Goal: Task Accomplishment & Management: Use online tool/utility

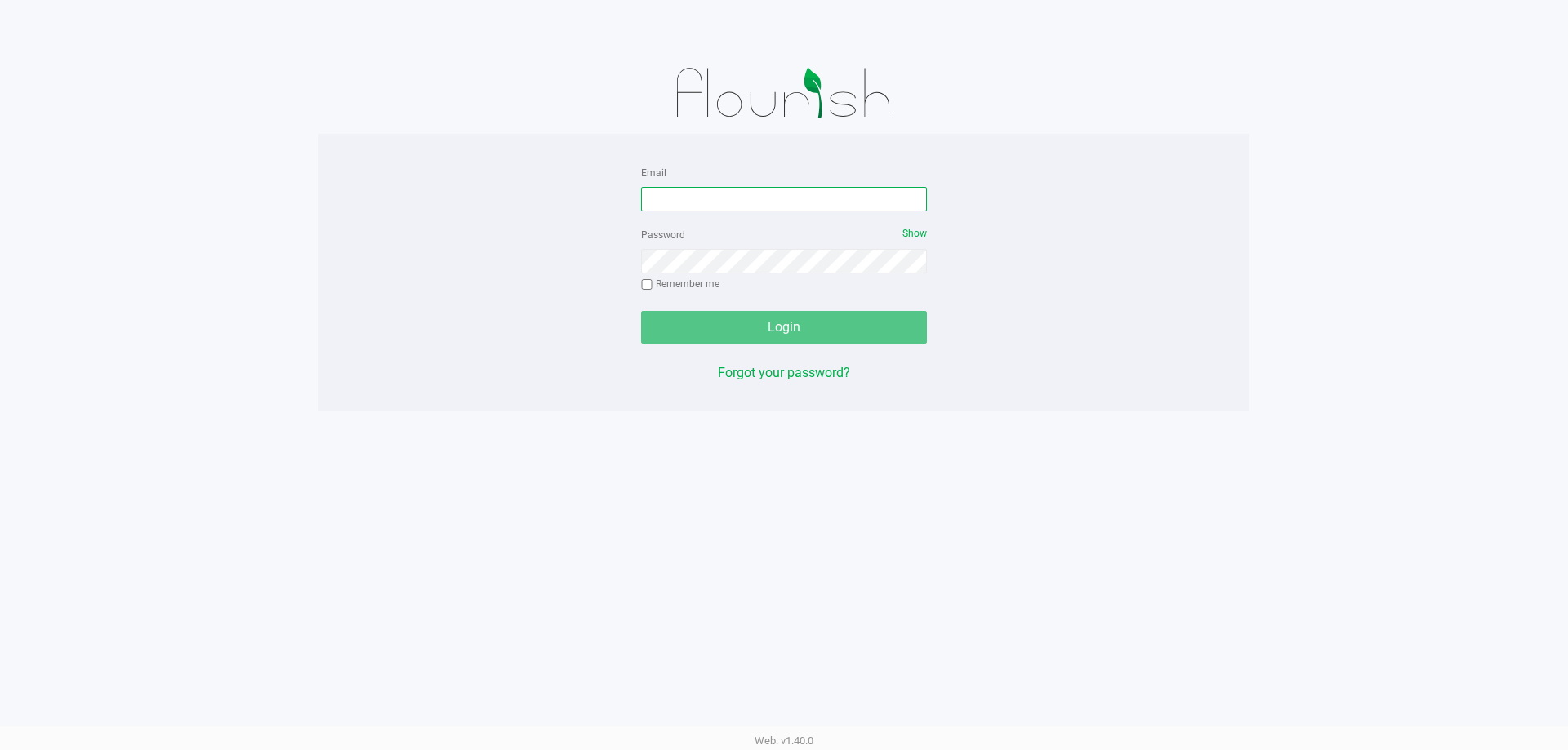
click at [719, 191] on input "Email" at bounding box center [784, 199] width 286 height 25
type input "[EMAIL_ADDRESS][DOMAIN_NAME]"
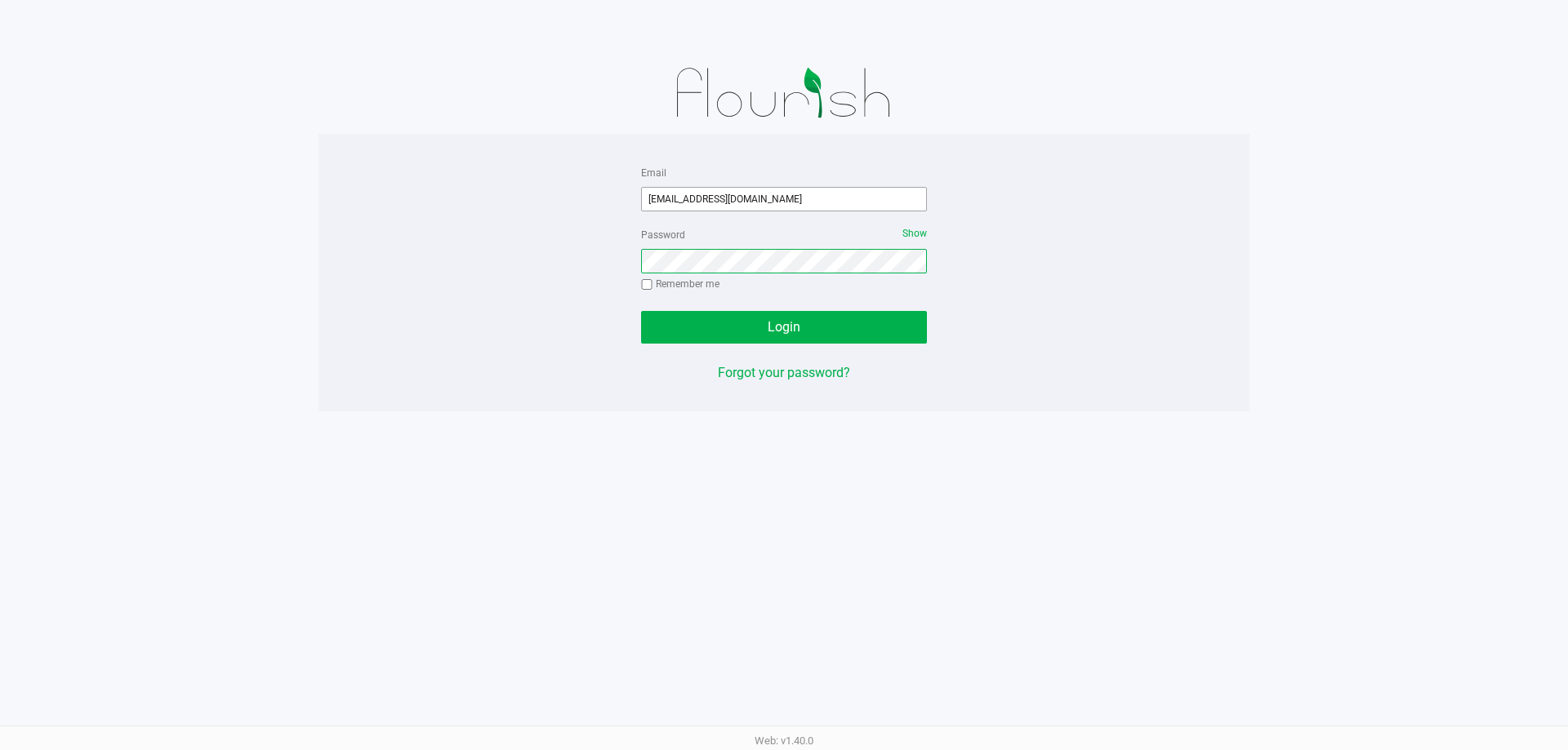
click at [641, 311] on button "Login" at bounding box center [784, 328] width 286 height 33
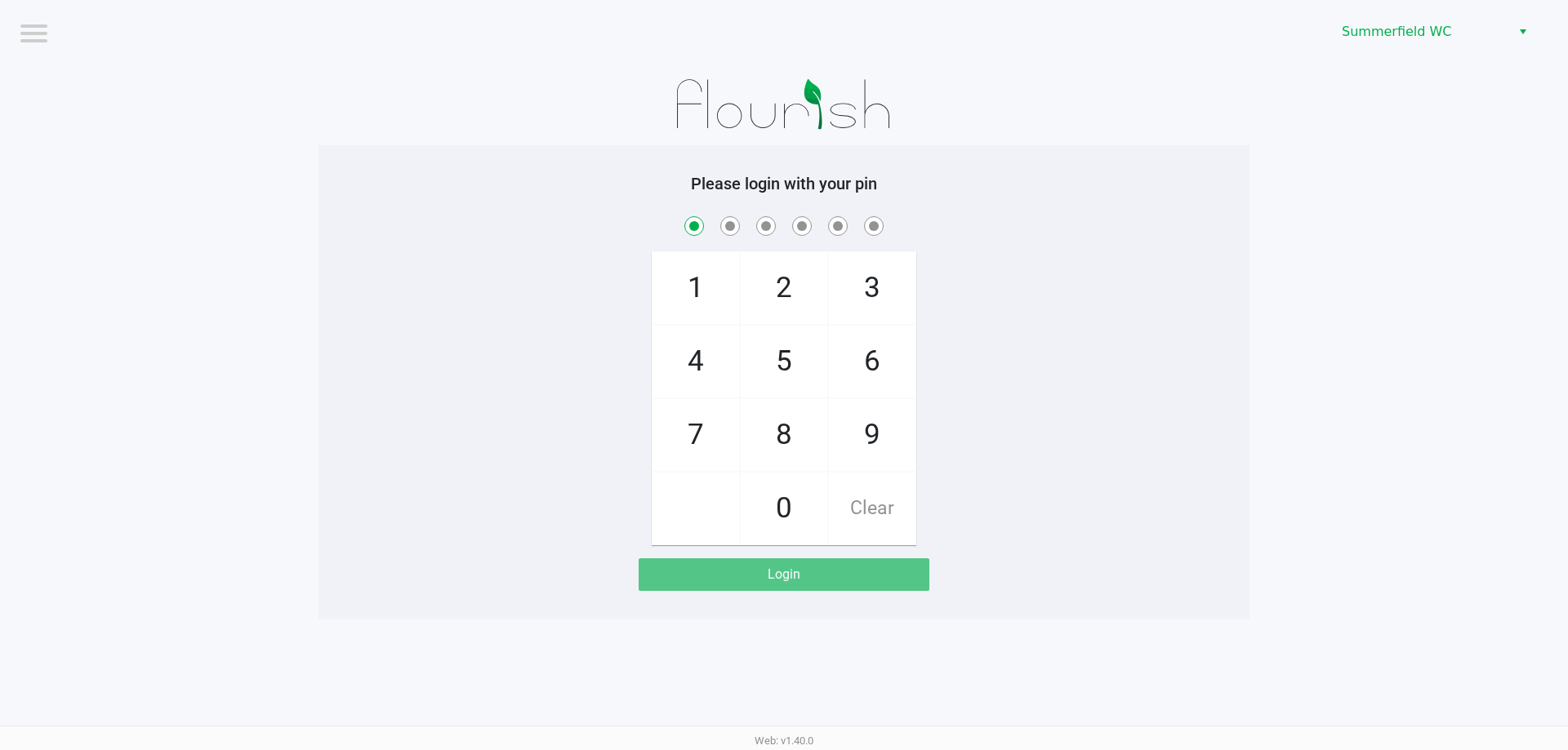
checkbox input "true"
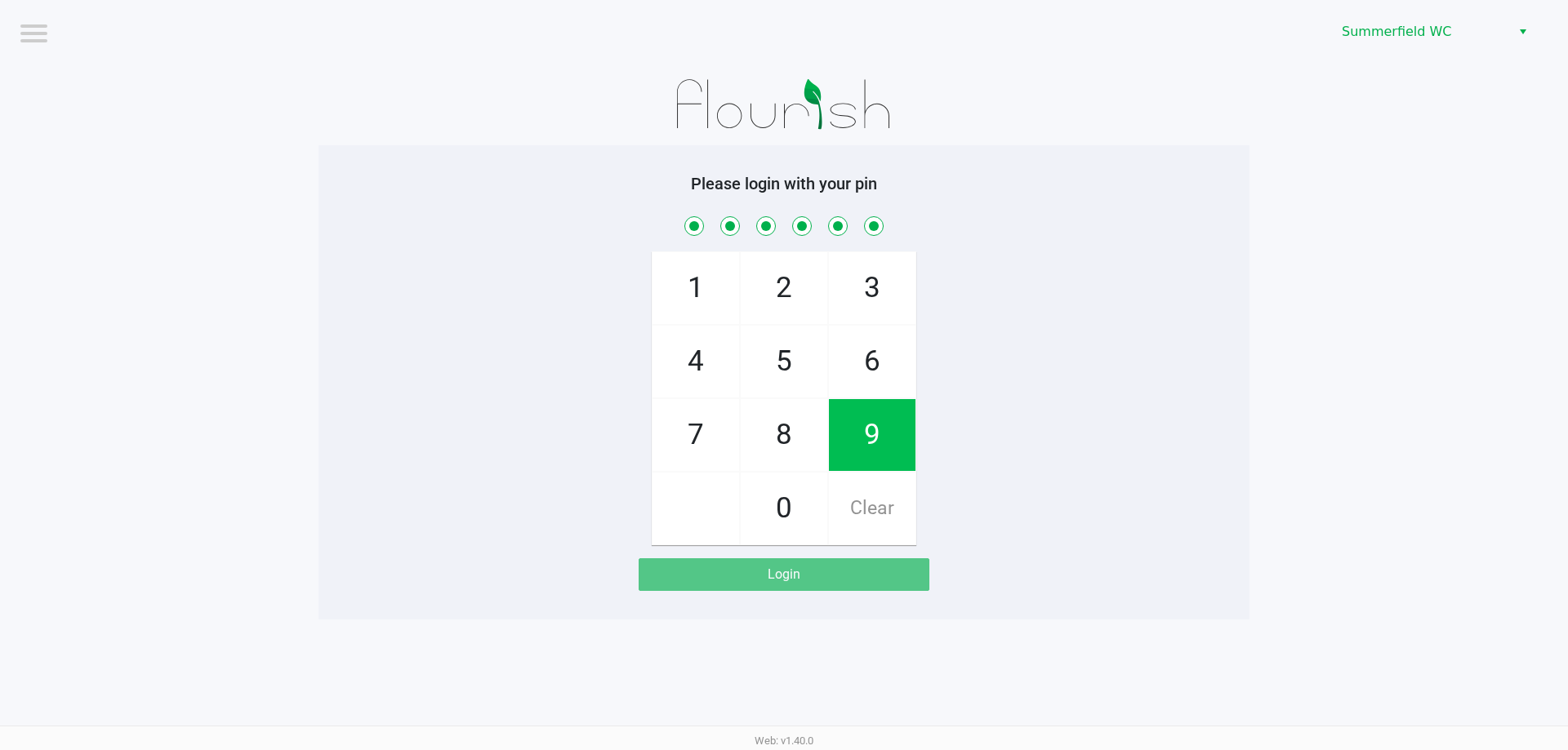
checkbox input "true"
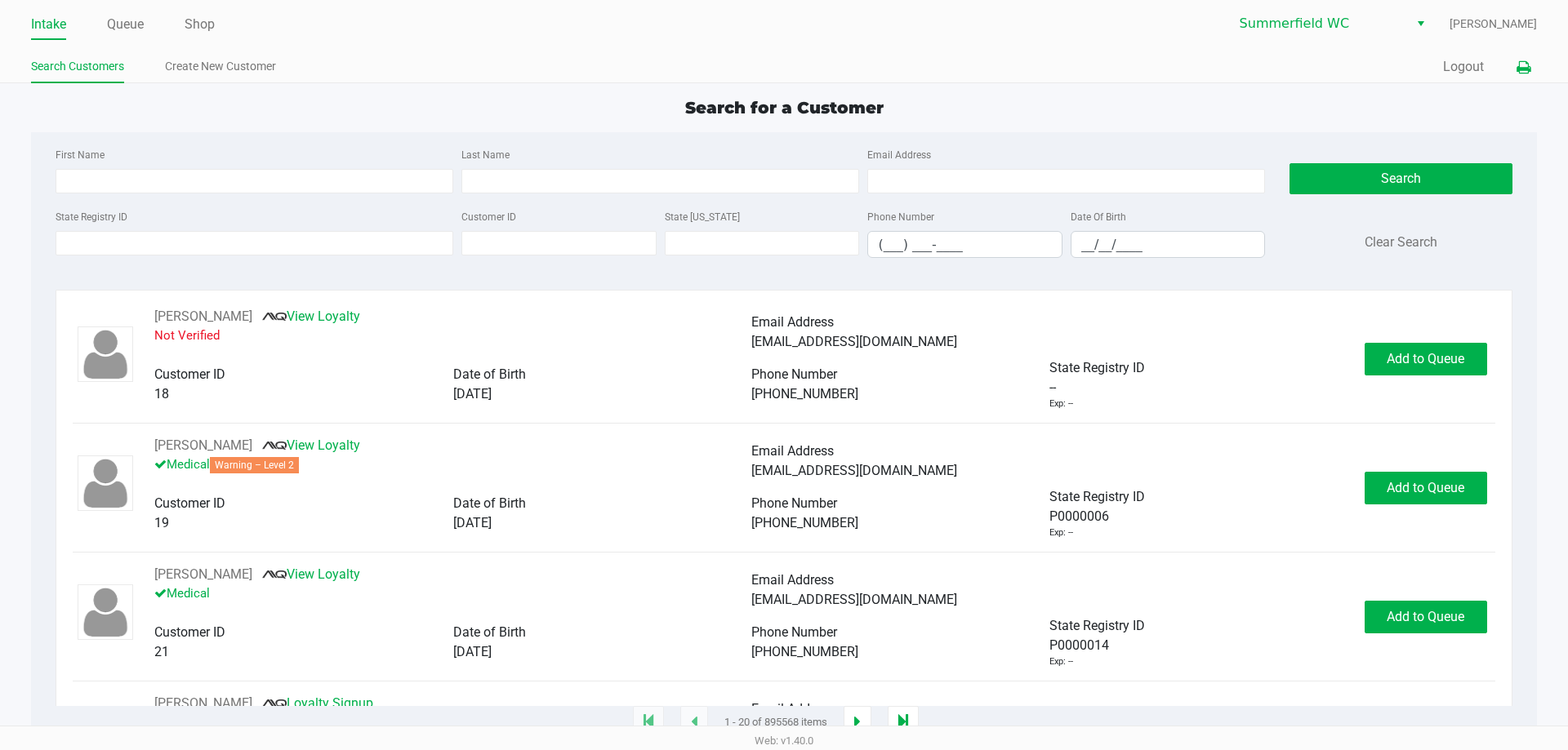
click at [1520, 62] on icon at bounding box center [1523, 67] width 14 height 11
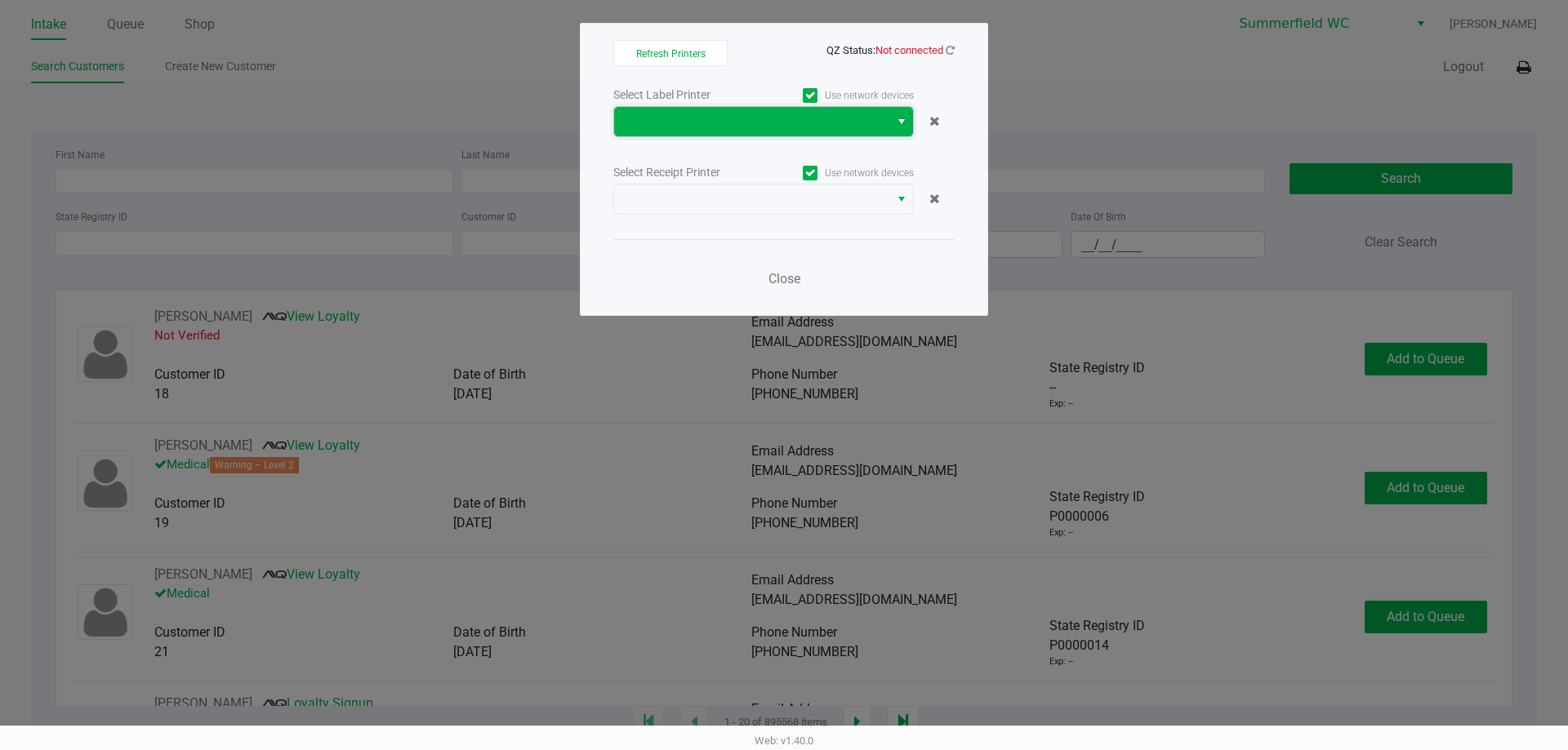
click at [762, 127] on span at bounding box center [752, 121] width 256 height 20
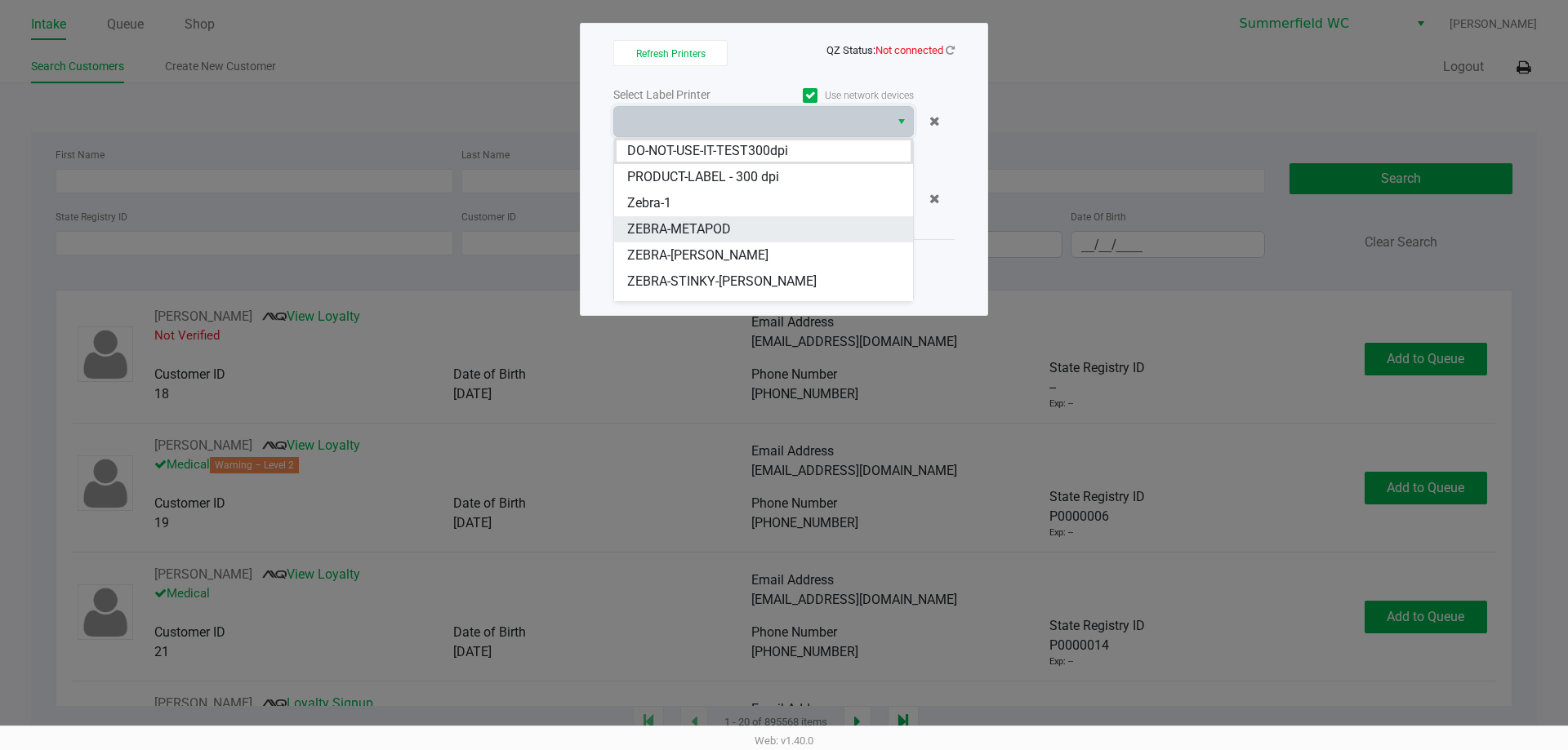
click at [719, 226] on span "ZEBRA-METAPOD" at bounding box center [679, 229] width 104 height 20
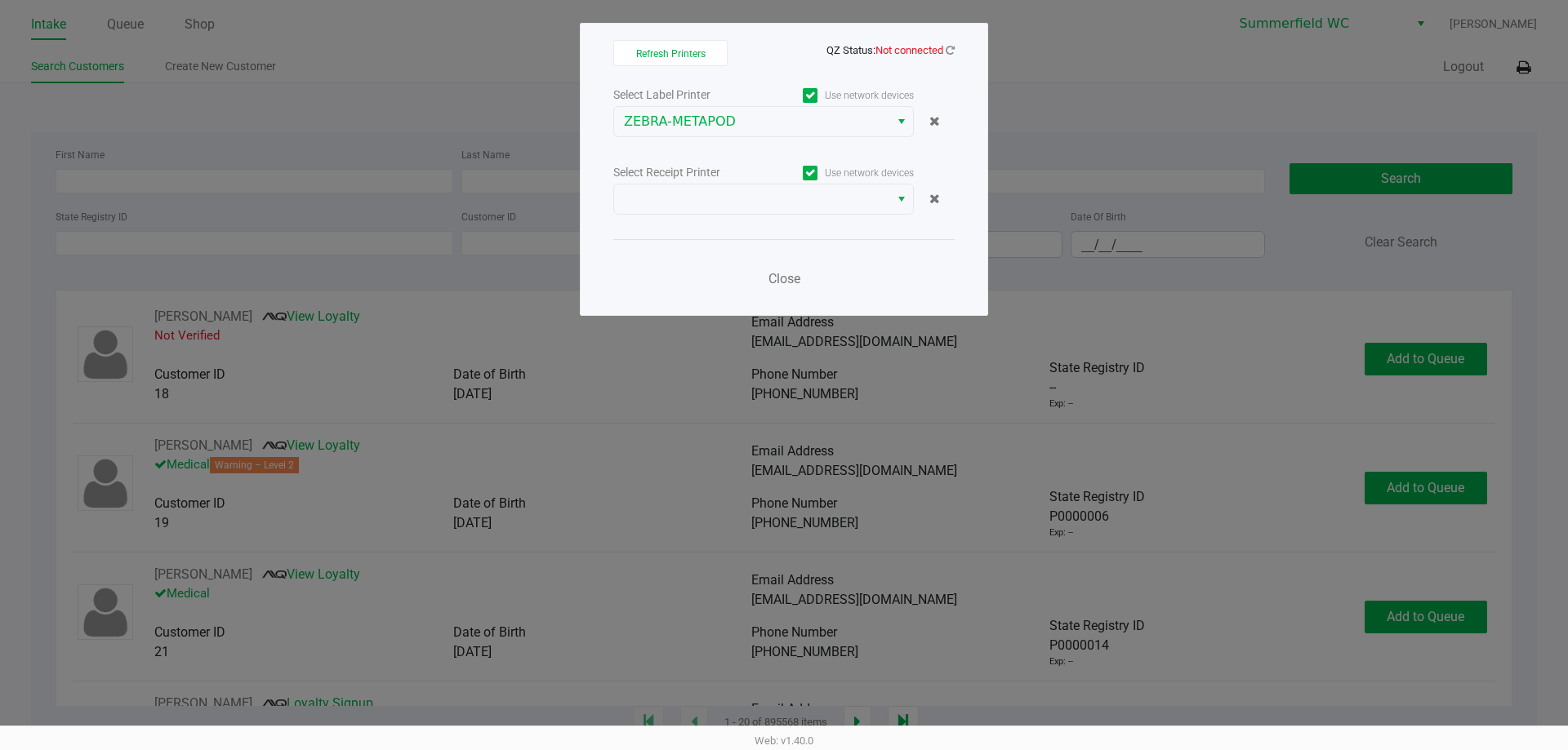
click at [732, 222] on div "Select Label Printer Use network devices ZEBRA-METAPOD Select Receipt Printer U…" at bounding box center [784, 191] width 342 height 215
click at [742, 233] on div "Select Label Printer Use network devices ZEBRA-METAPOD Select Receipt Printer U…" at bounding box center [784, 191] width 342 height 215
click at [744, 230] on div "Select Label Printer Use network devices ZEBRA-METAPOD Select Receipt Printer U…" at bounding box center [784, 191] width 342 height 215
click at [758, 227] on div "Select Label Printer Use network devices ZEBRA-METAPOD Select Receipt Printer U…" at bounding box center [784, 191] width 342 height 215
click at [760, 227] on div "Select Label Printer Use network devices ZEBRA-METAPOD Select Receipt Printer U…" at bounding box center [784, 191] width 342 height 215
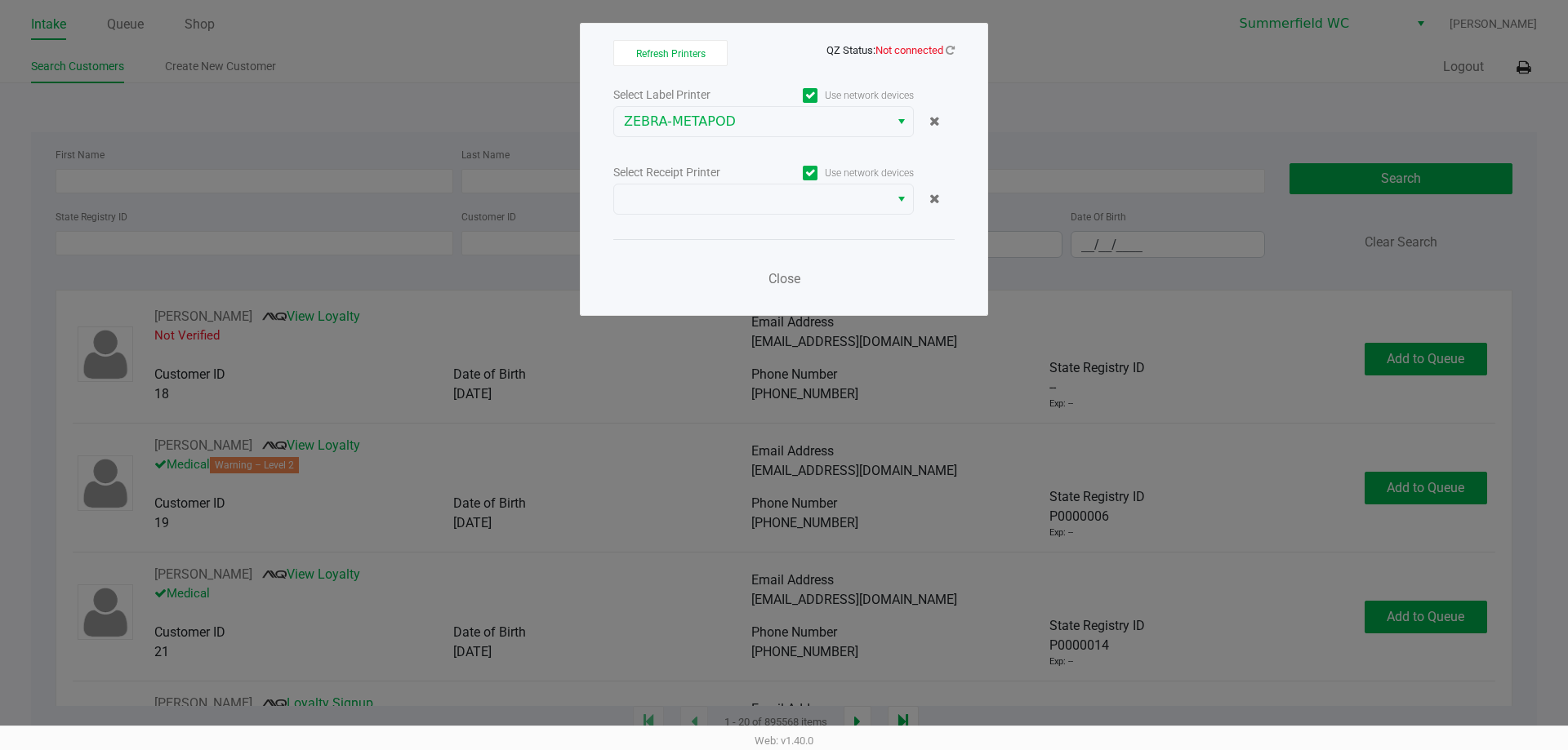
click at [777, 227] on div "Select Label Printer Use network devices ZEBRA-METAPOD Select Receipt Printer U…" at bounding box center [784, 191] width 342 height 215
click at [823, 200] on span at bounding box center [752, 199] width 256 height 20
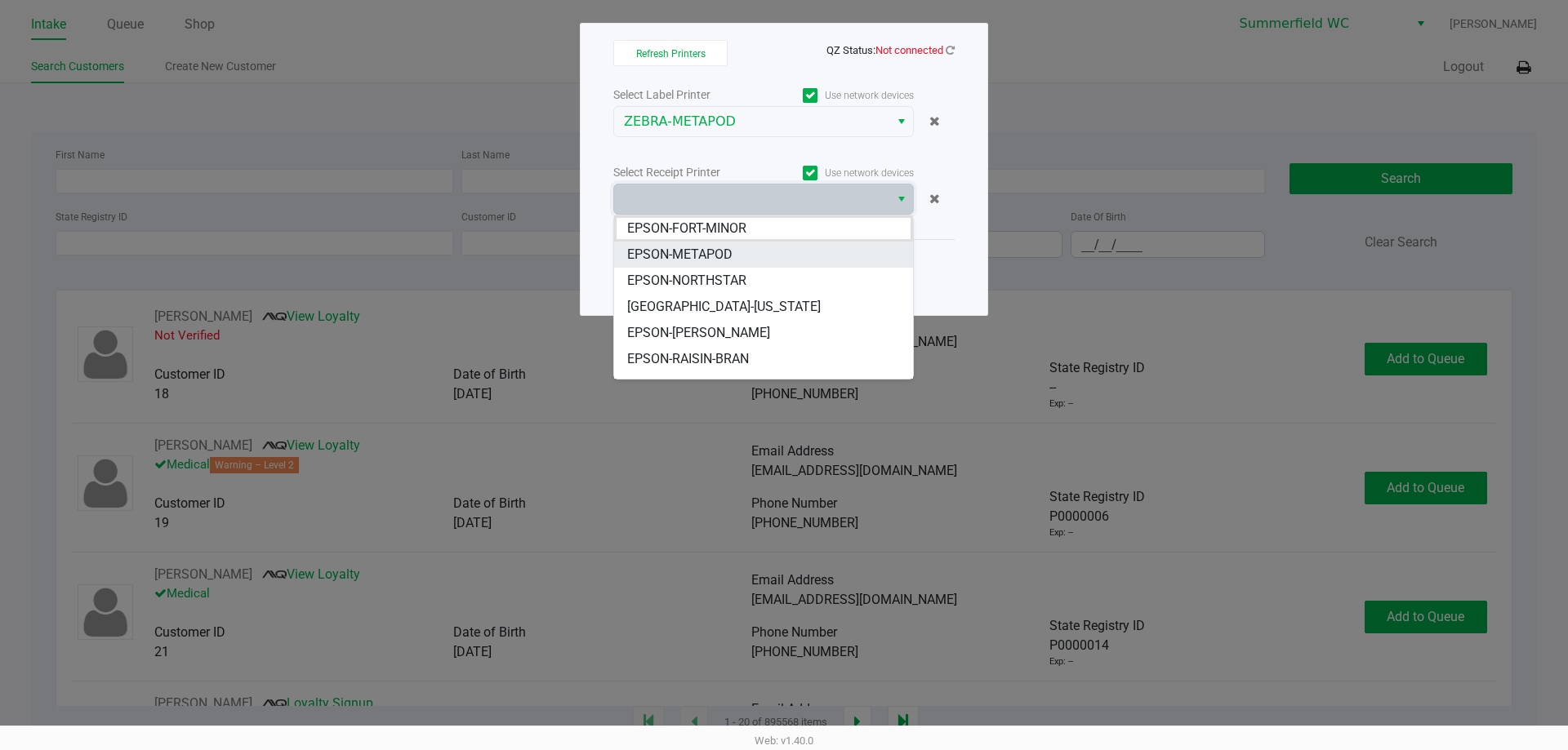
click at [766, 257] on li "EPSON-METAPOD" at bounding box center [764, 255] width 299 height 26
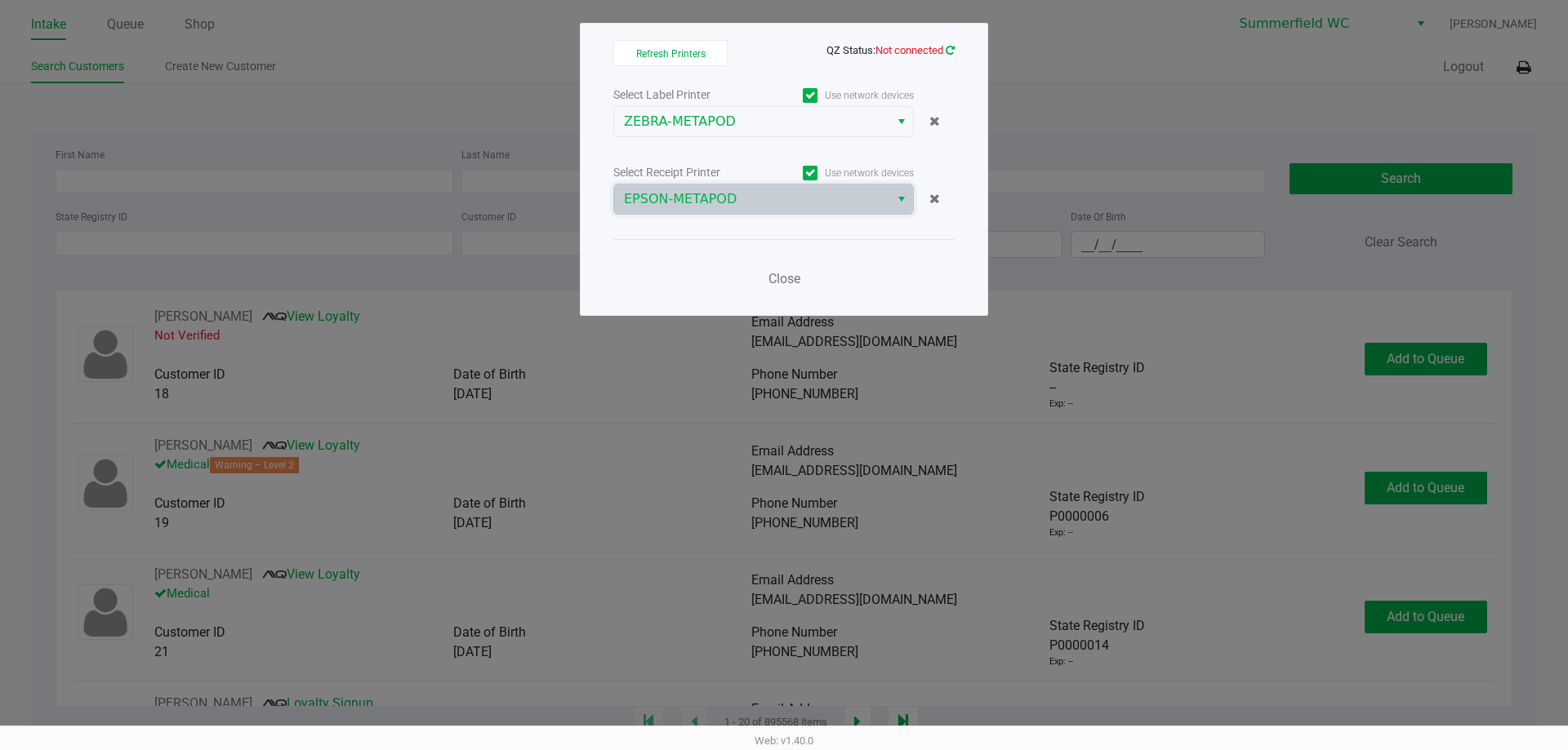
click at [952, 48] on icon at bounding box center [950, 50] width 9 height 10
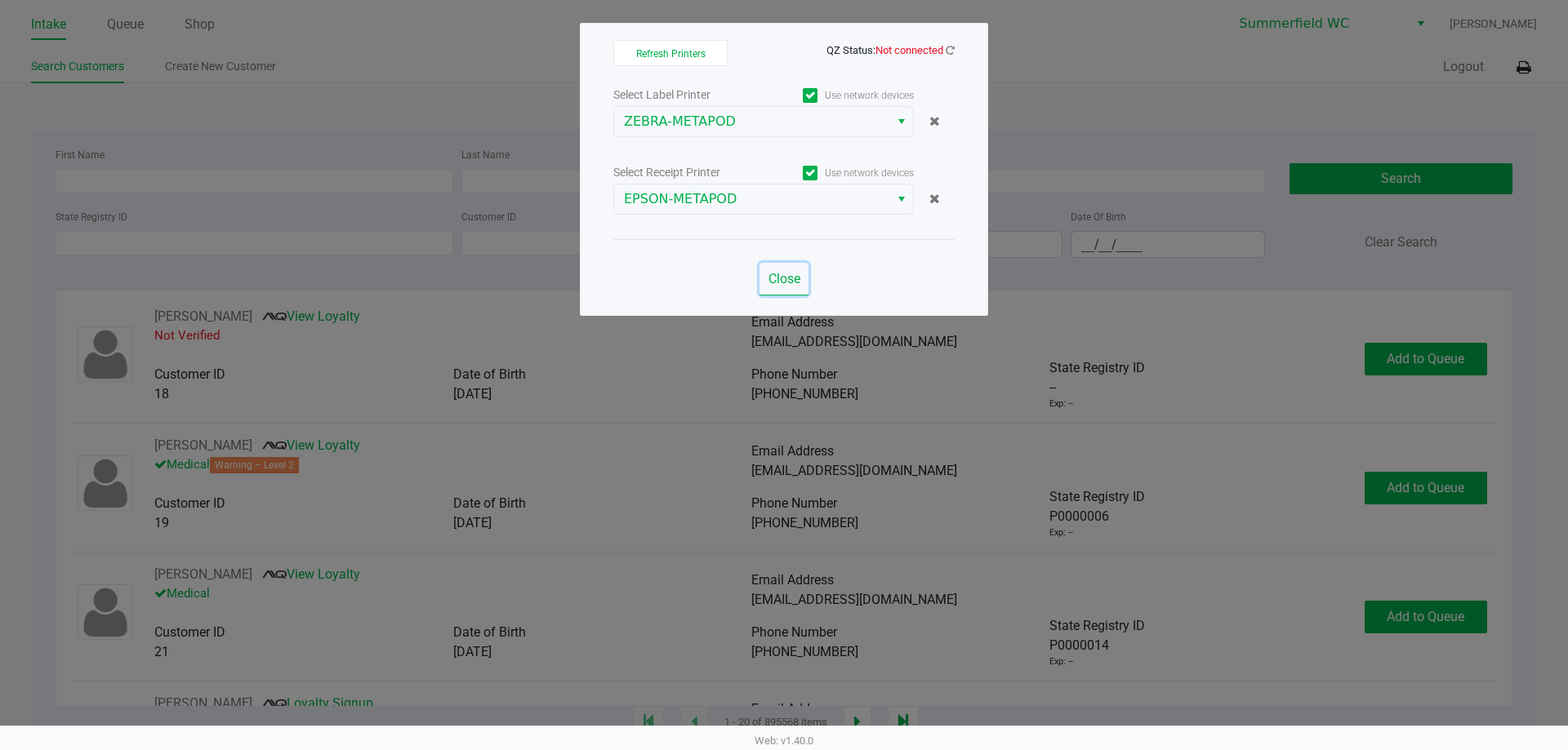
click at [790, 275] on span "Close" at bounding box center [784, 279] width 32 height 15
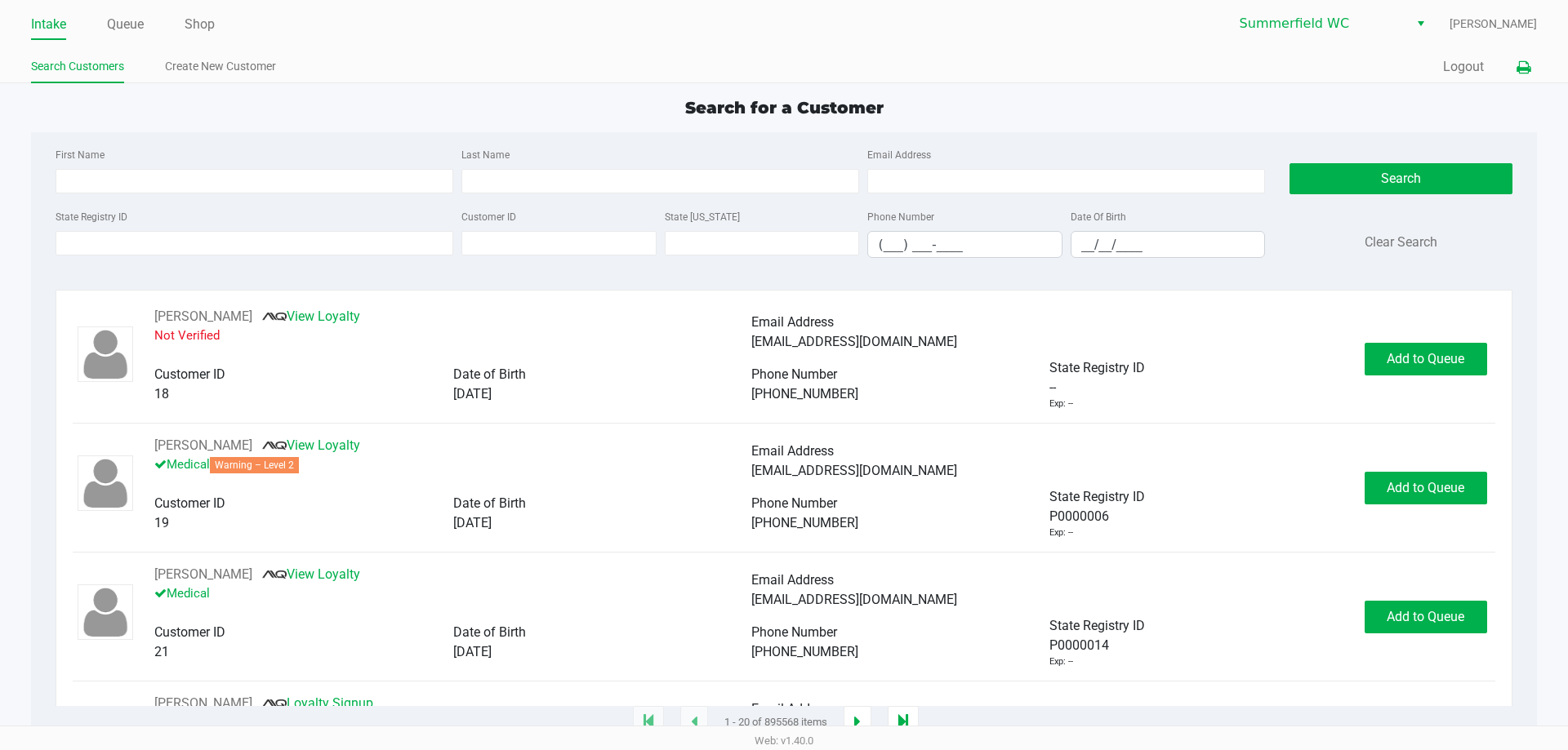
click at [1523, 65] on icon at bounding box center [1523, 67] width 14 height 11
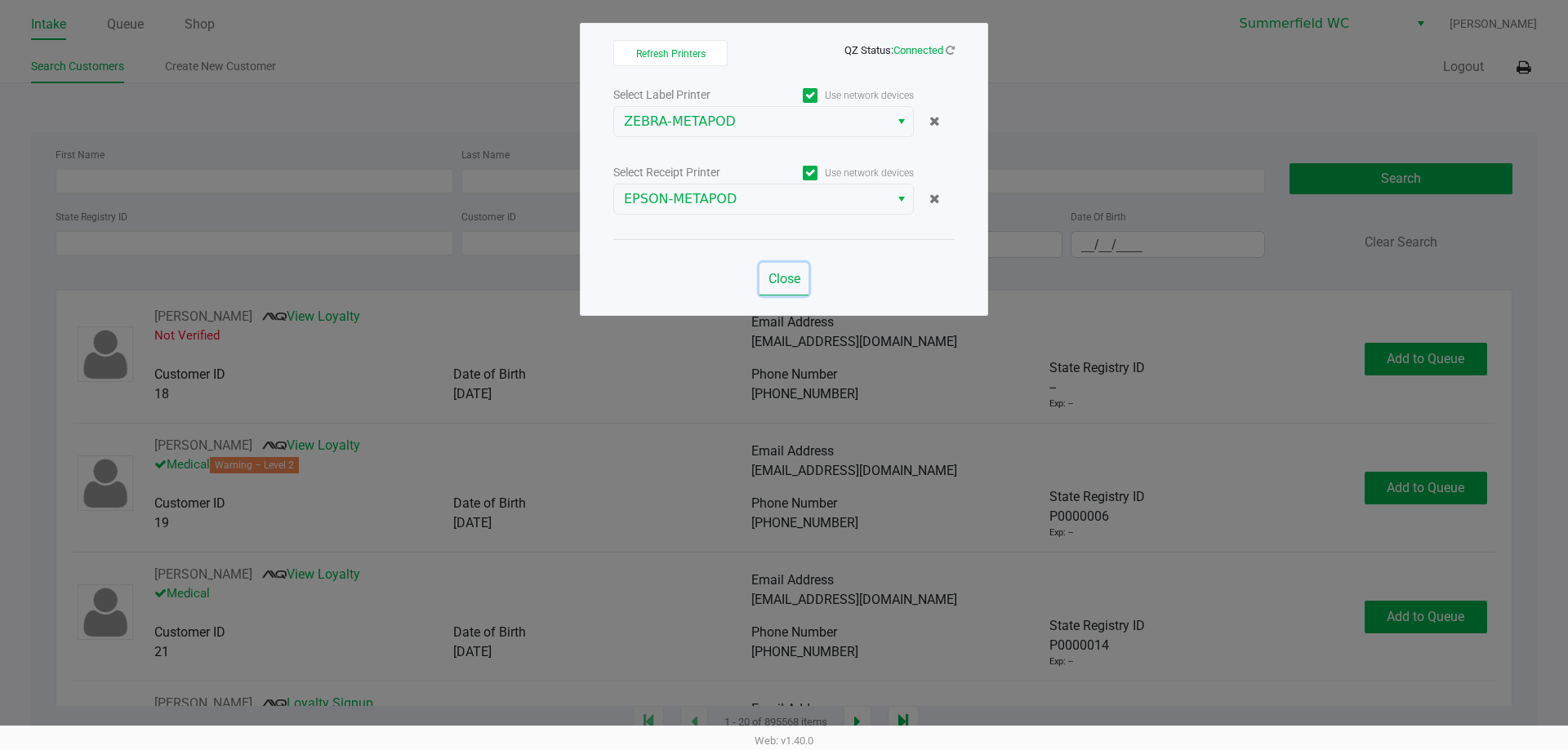
click at [788, 276] on span "Close" at bounding box center [784, 279] width 32 height 15
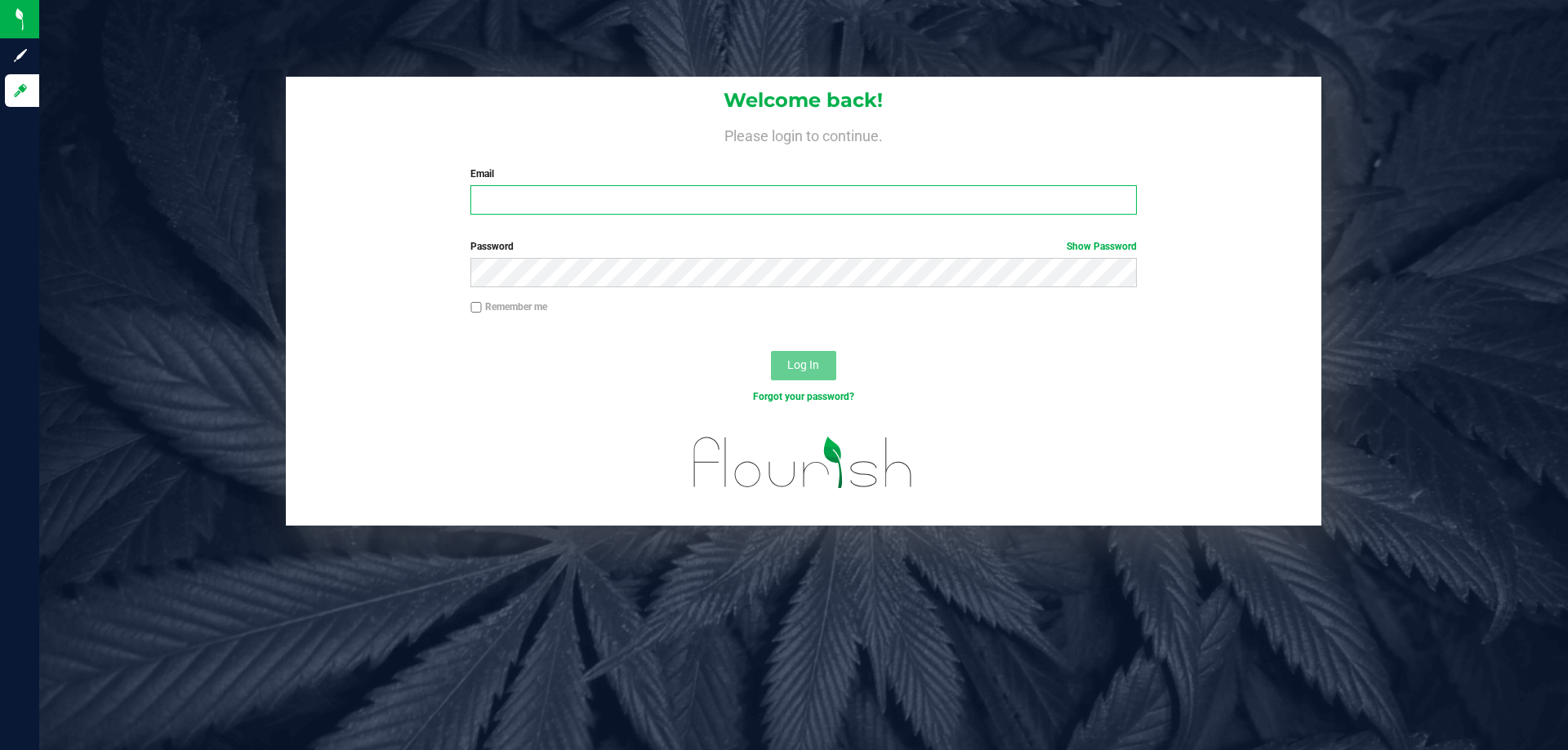
click at [560, 212] on input "Email" at bounding box center [802, 200] width 665 height 29
type input "[EMAIL_ADDRESS][DOMAIN_NAME]"
click at [771, 351] on button "Log In" at bounding box center [803, 366] width 65 height 29
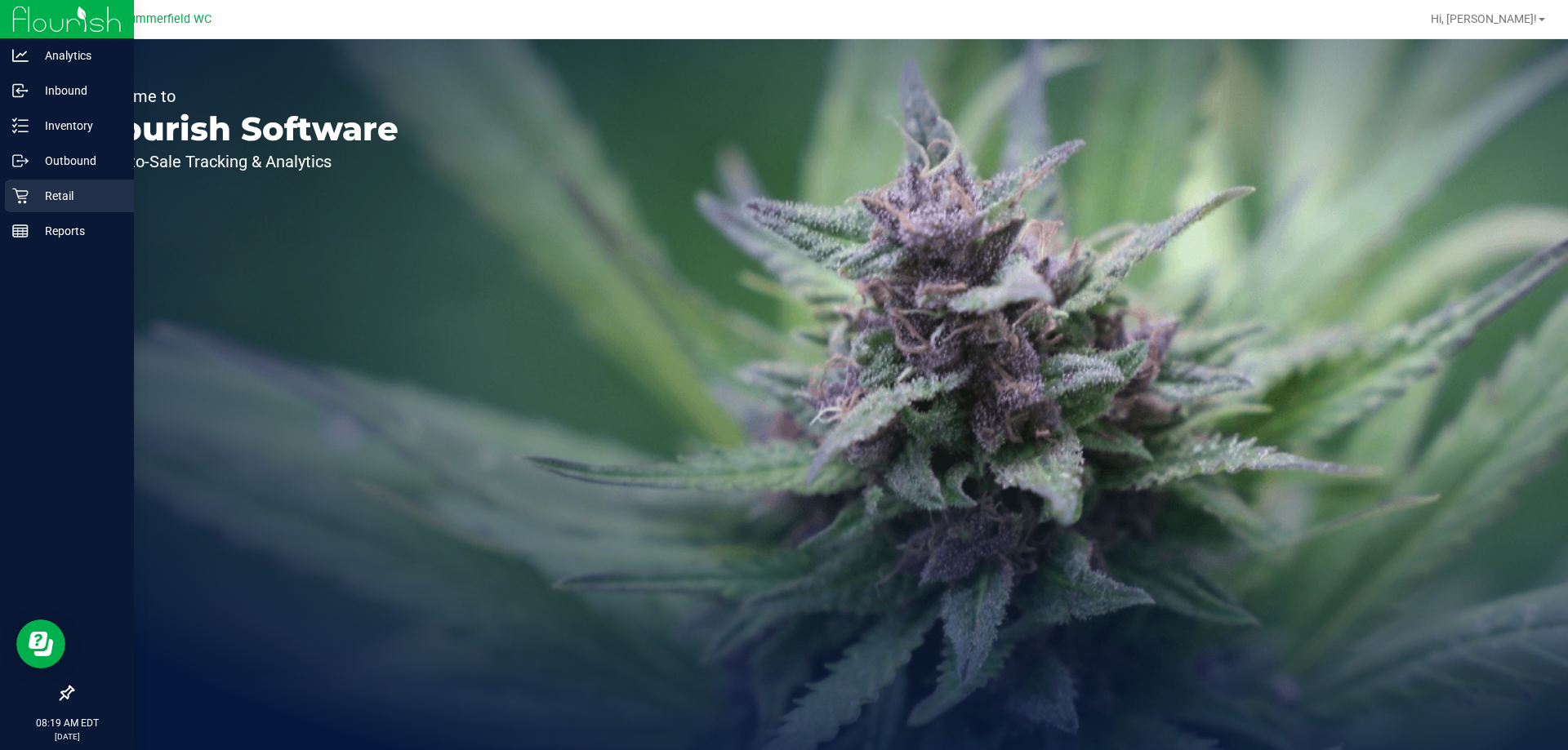
click at [60, 194] on p "Retail" at bounding box center [77, 196] width 98 height 20
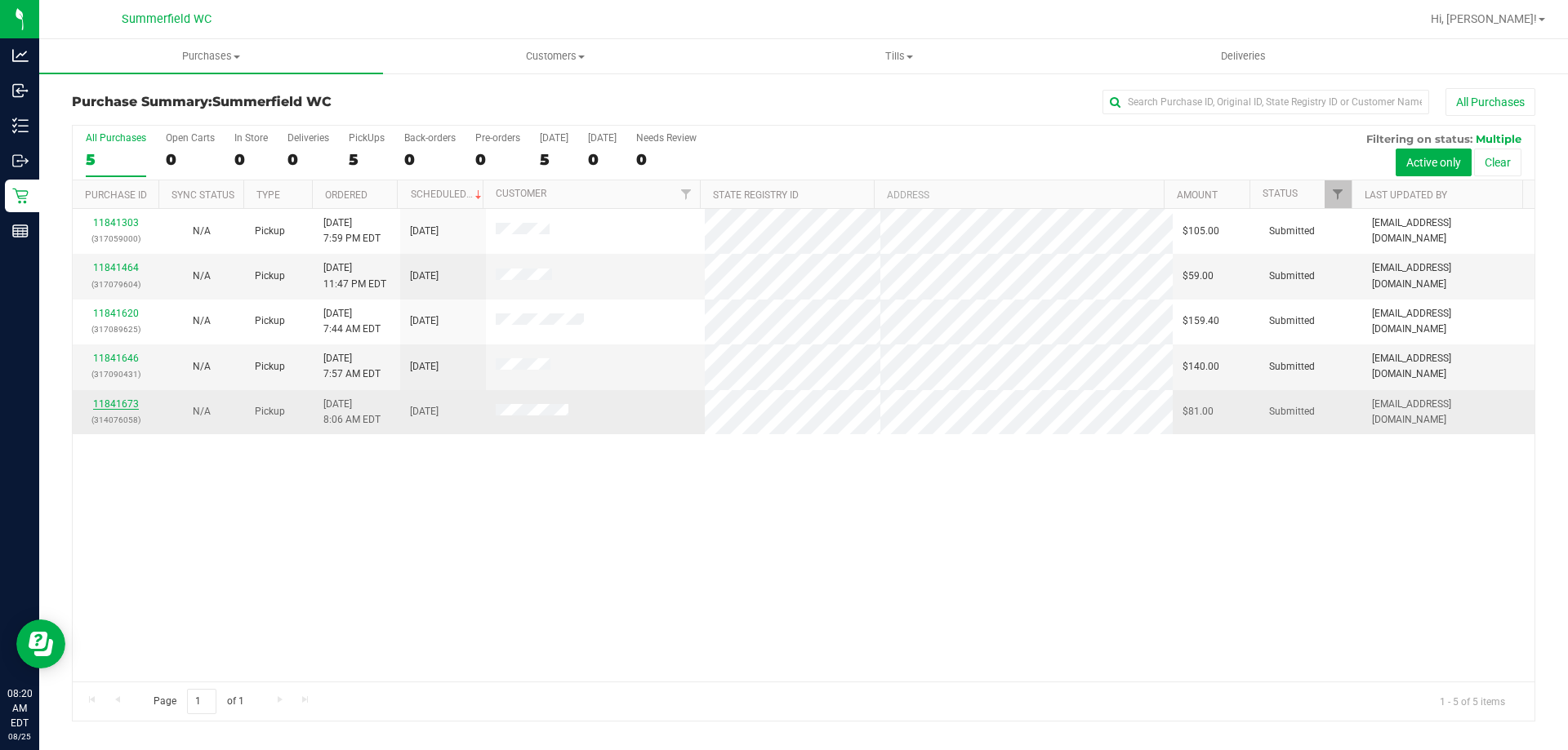
click at [107, 398] on link "11841673" at bounding box center [115, 403] width 45 height 11
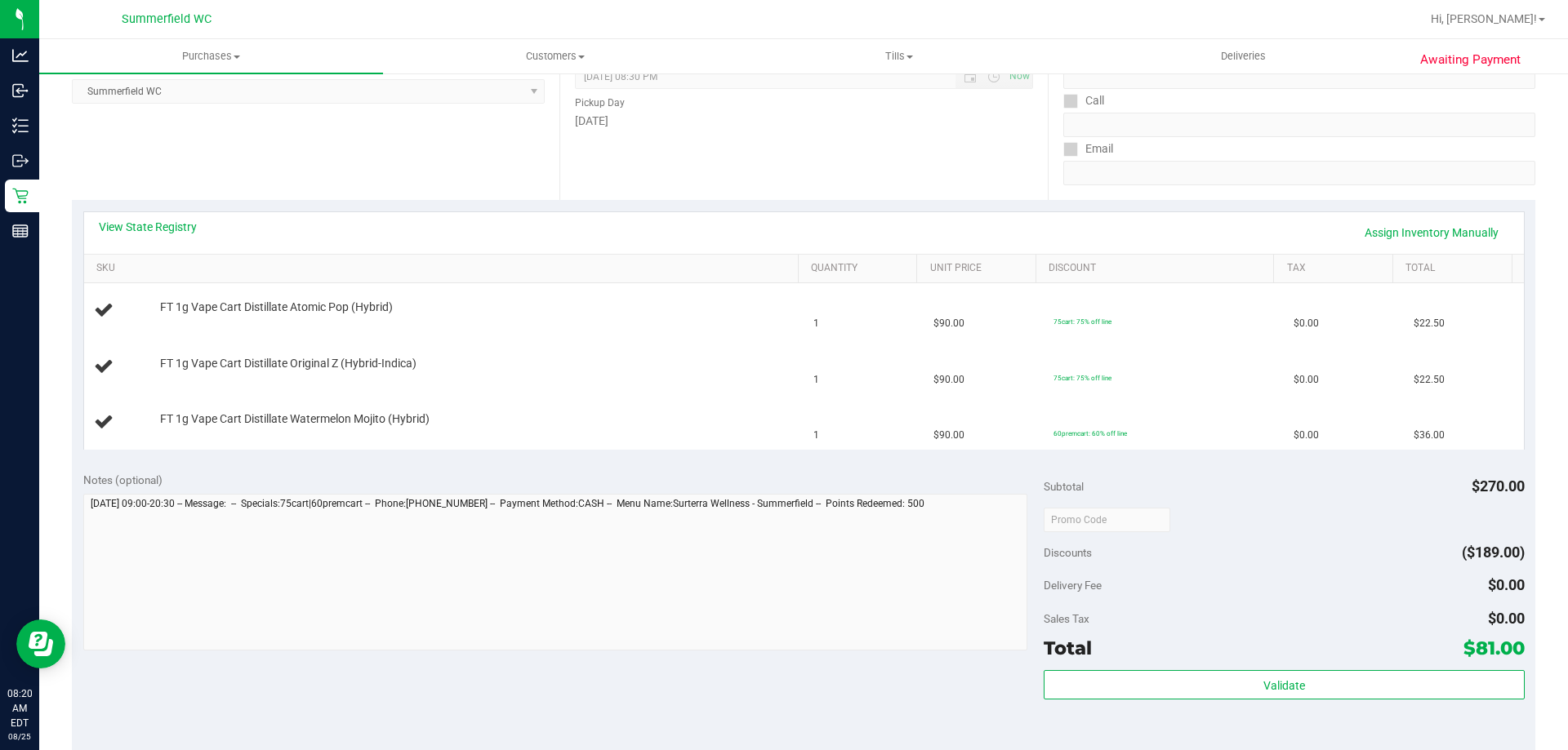
scroll to position [408, 0]
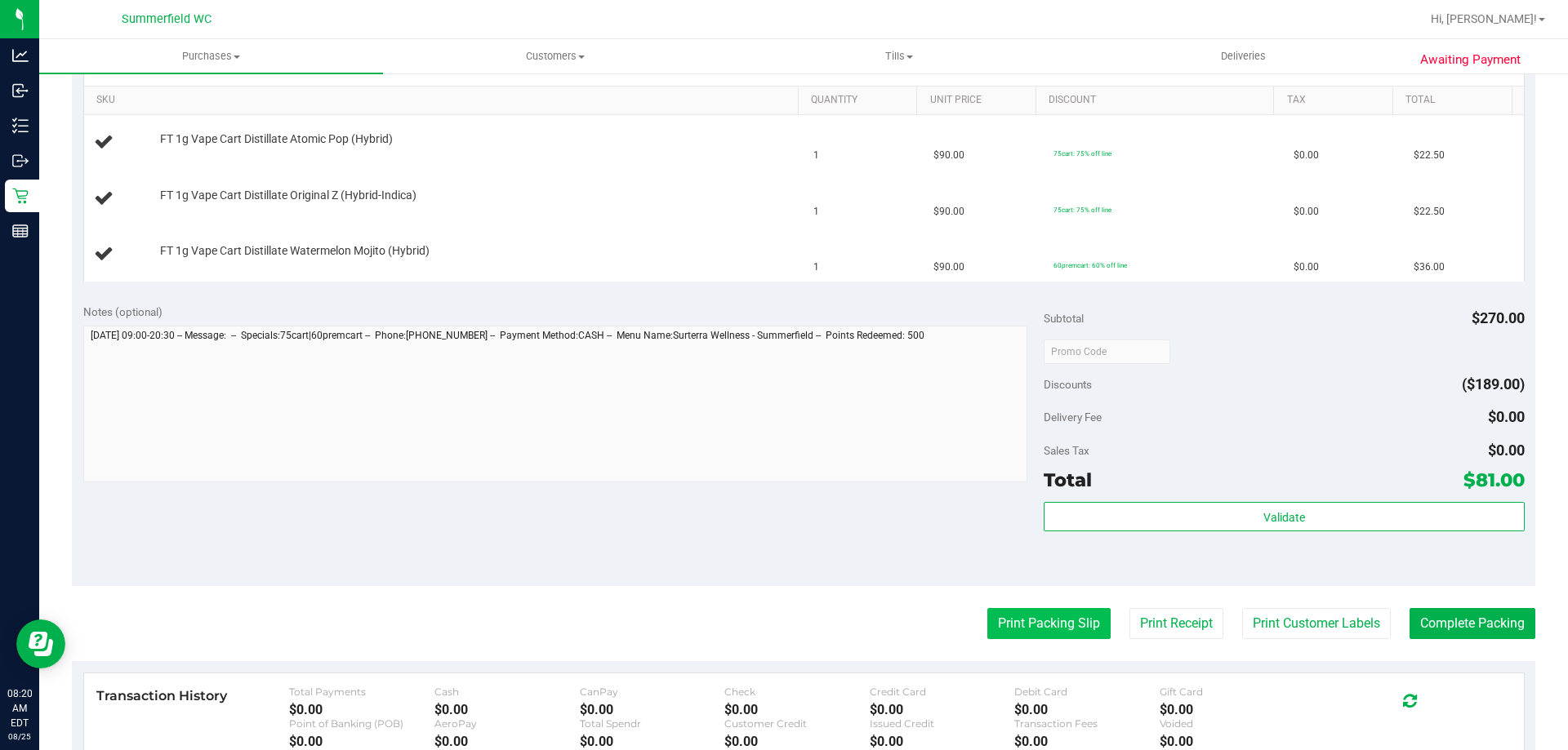
click at [1044, 614] on button "Print Packing Slip" at bounding box center [1049, 624] width 124 height 31
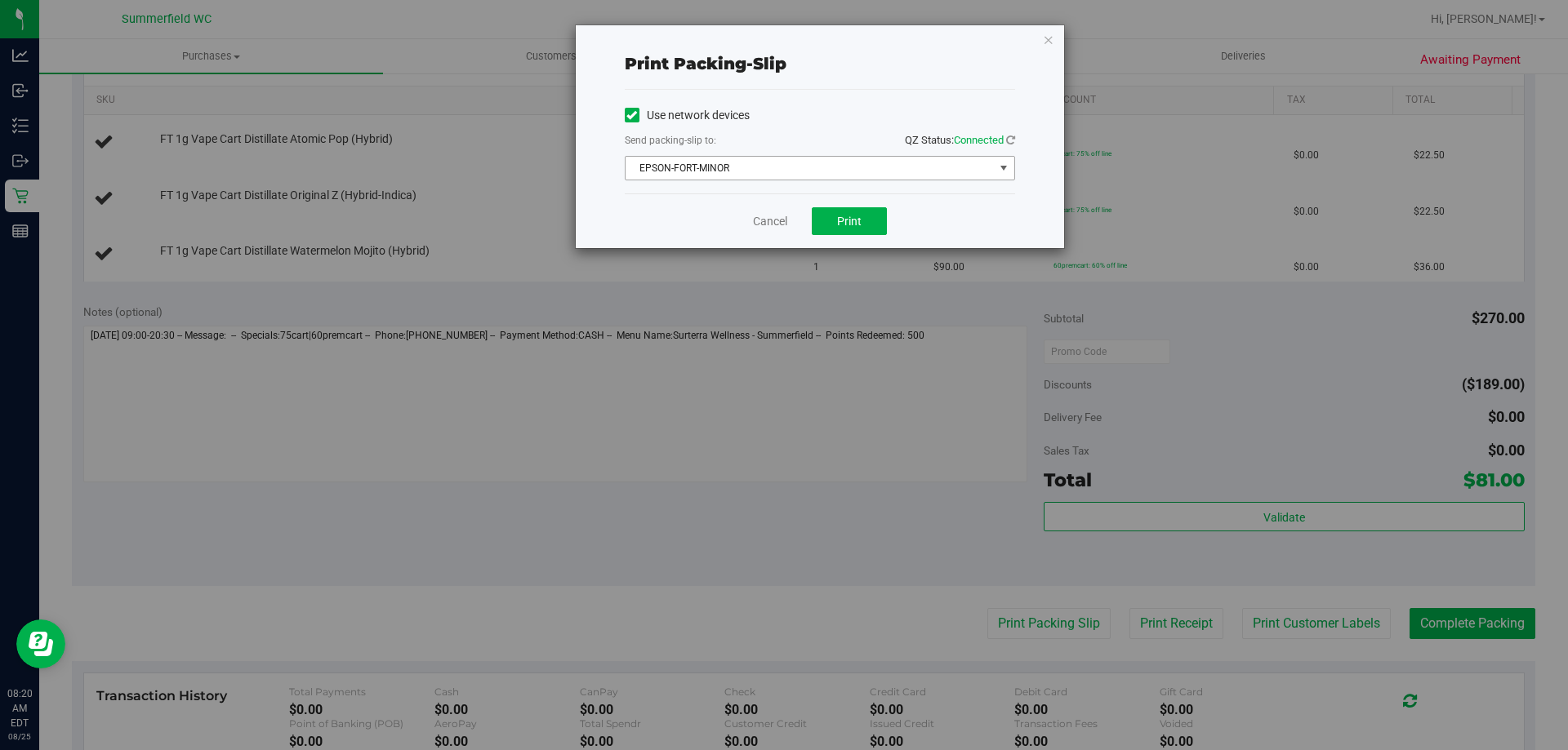
click at [762, 172] on span "EPSON-FORT-MINOR" at bounding box center [809, 168] width 368 height 23
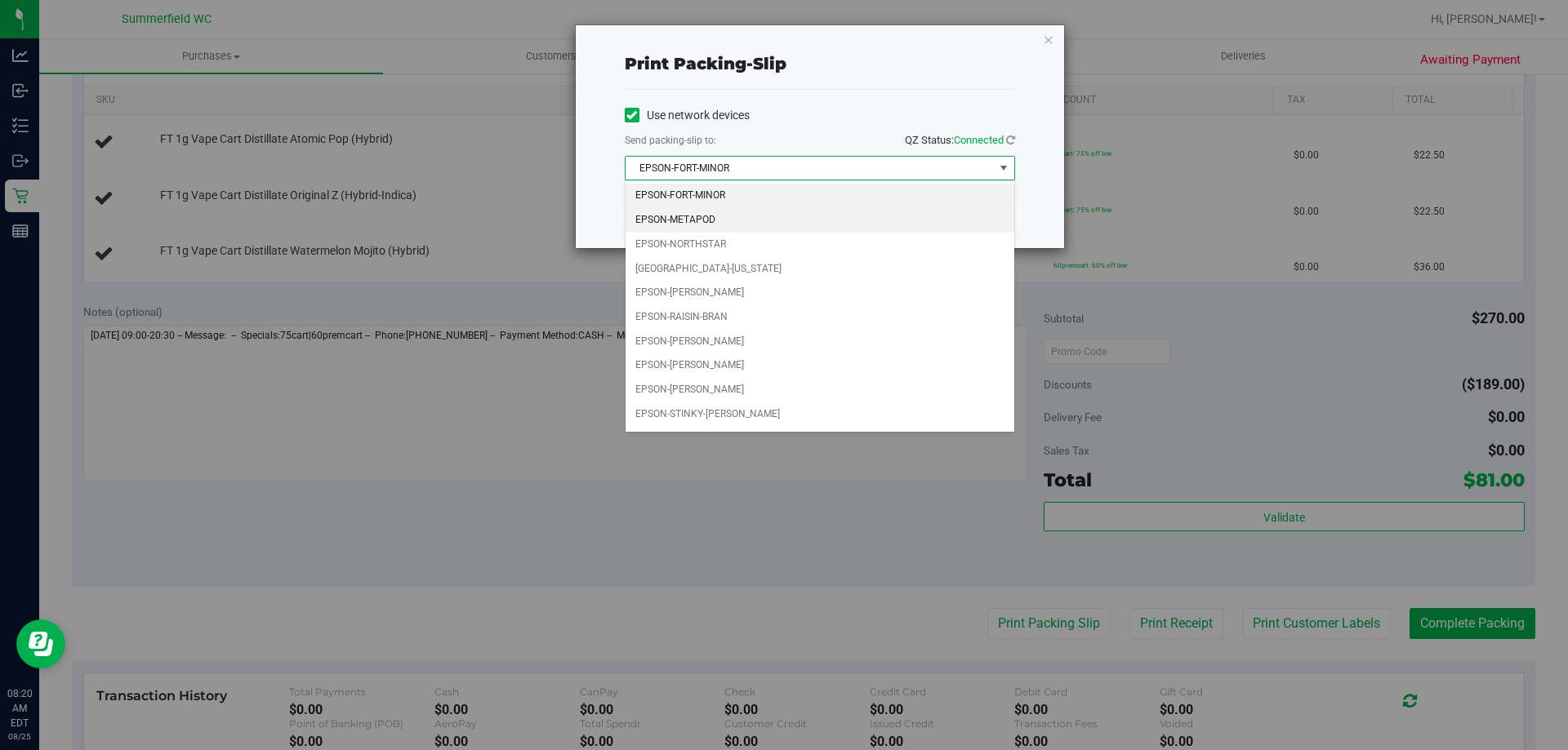
click at [762, 221] on li "EPSON-METAPOD" at bounding box center [820, 221] width 389 height 25
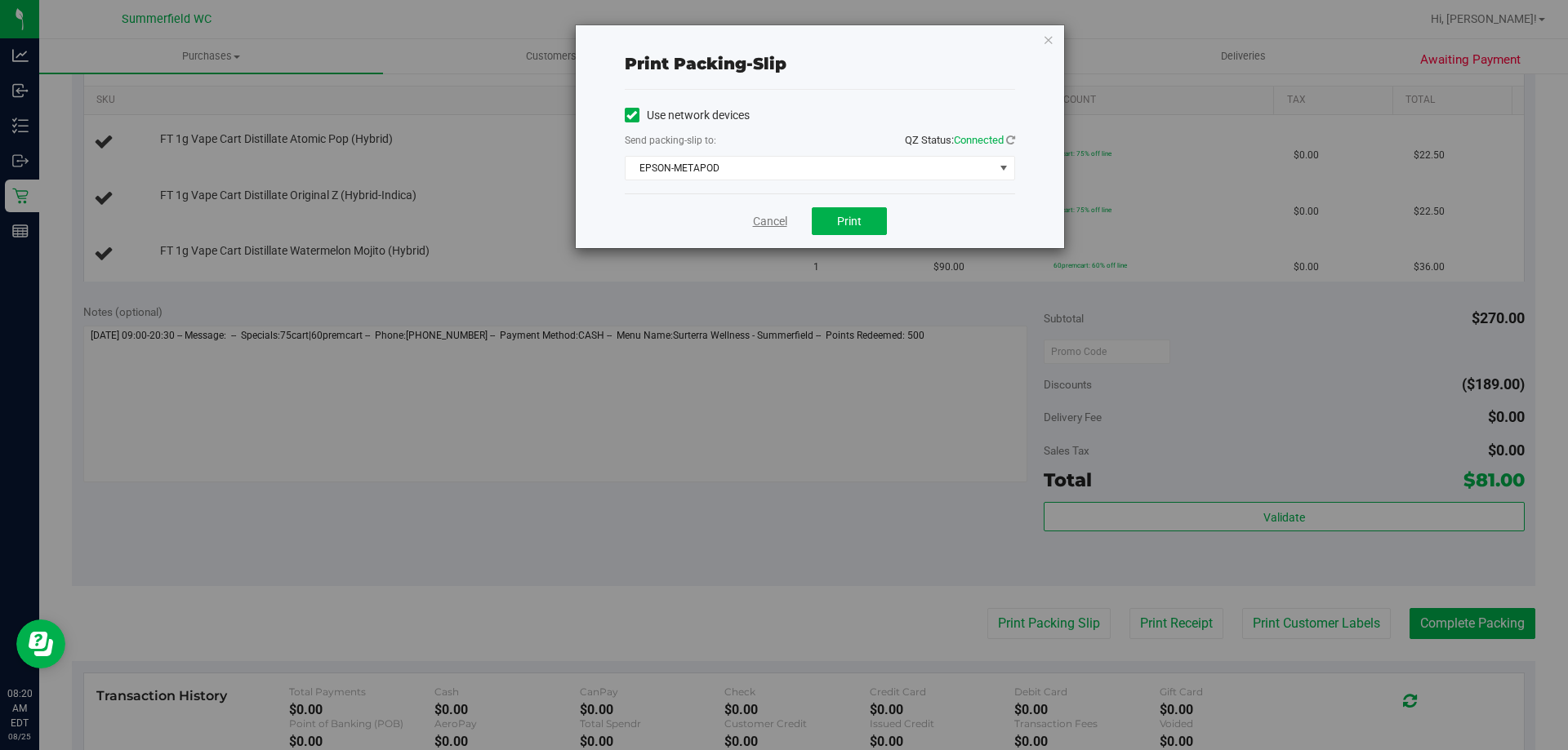
click at [766, 218] on link "Cancel" at bounding box center [770, 221] width 34 height 17
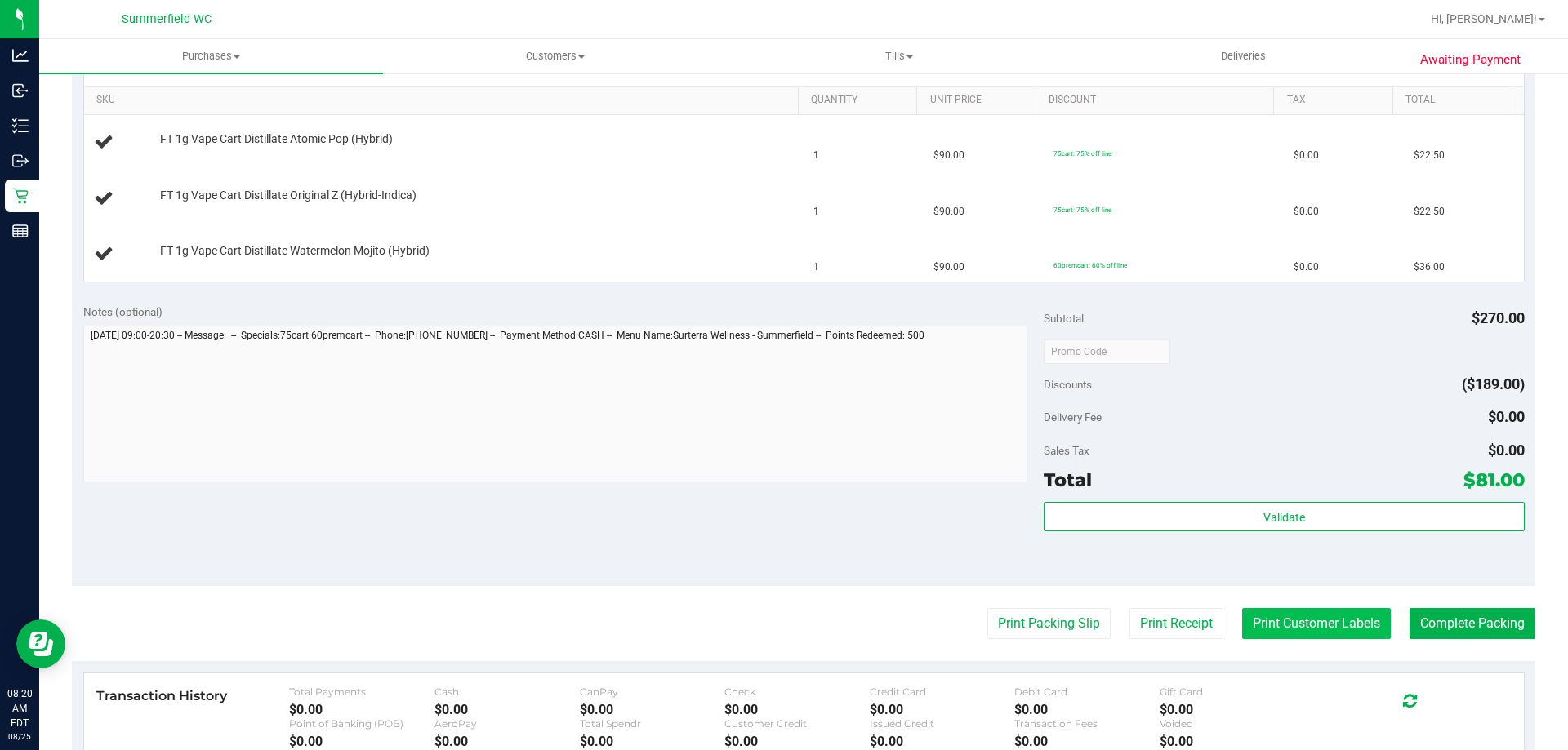
click at [1262, 621] on button "Print Customer Labels" at bounding box center [1316, 624] width 148 height 31
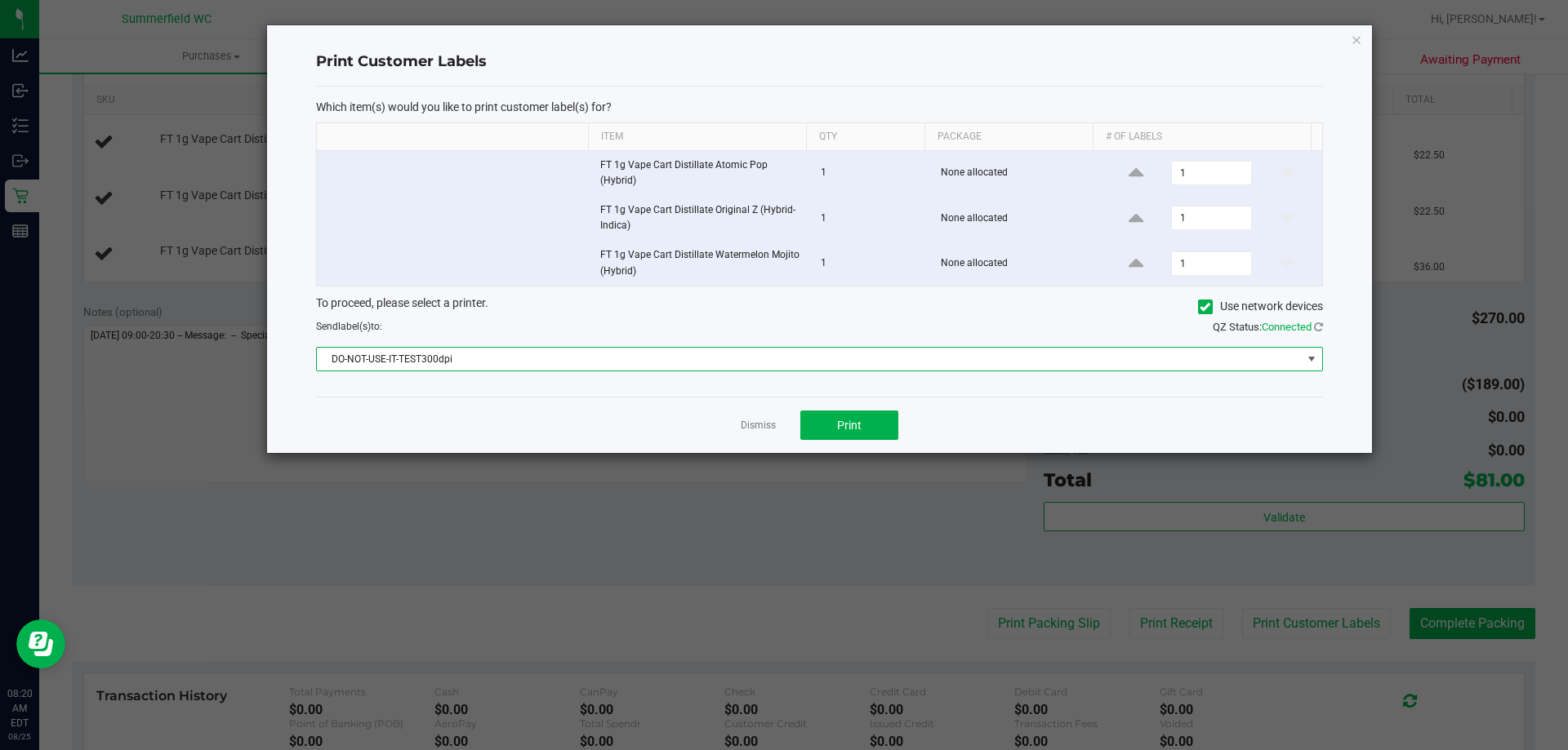
click at [800, 355] on span "DO-NOT-USE-IT-TEST300dpi" at bounding box center [808, 359] width 984 height 23
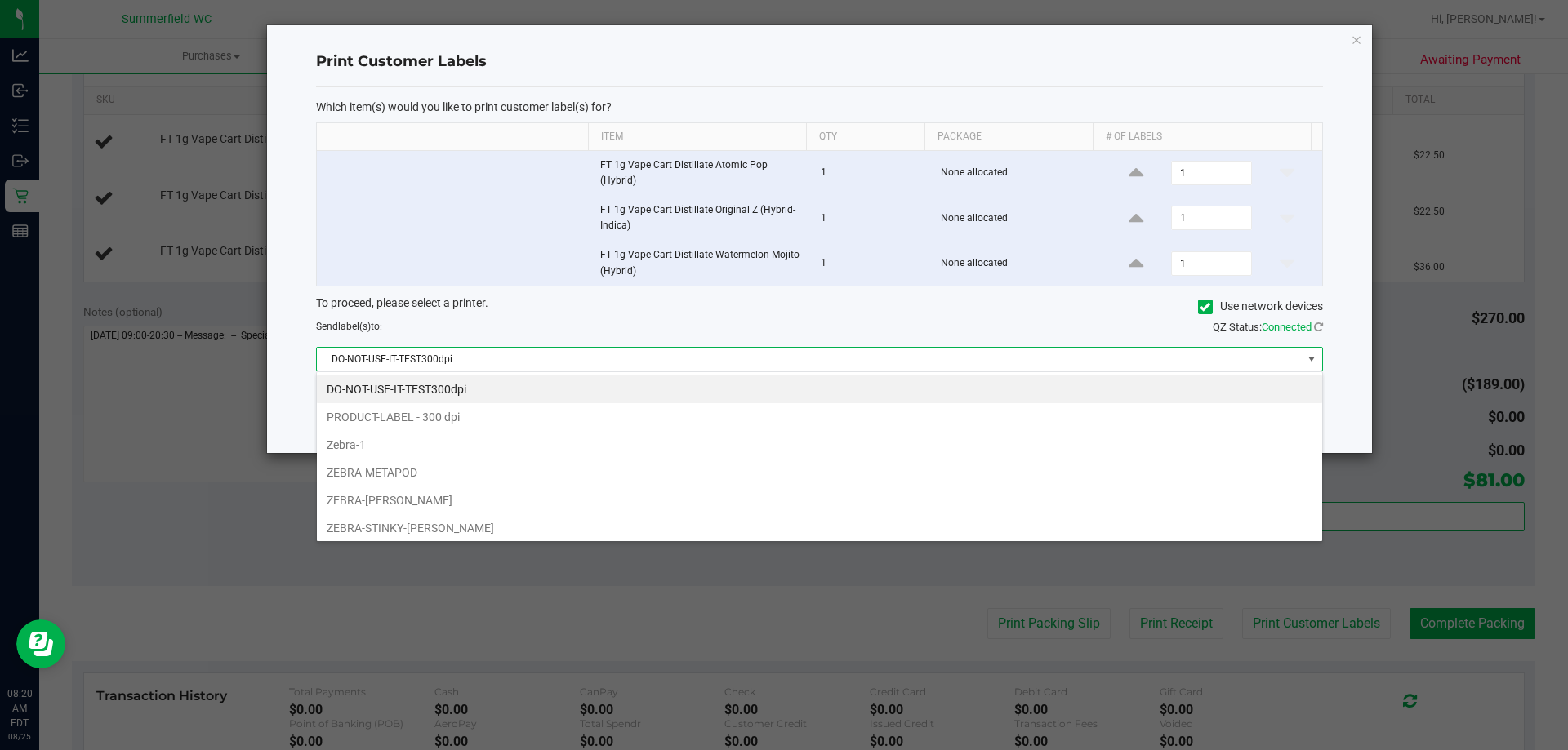
scroll to position [25, 1006]
click at [560, 464] on li "ZEBRA-METAPOD" at bounding box center [819, 473] width 1005 height 27
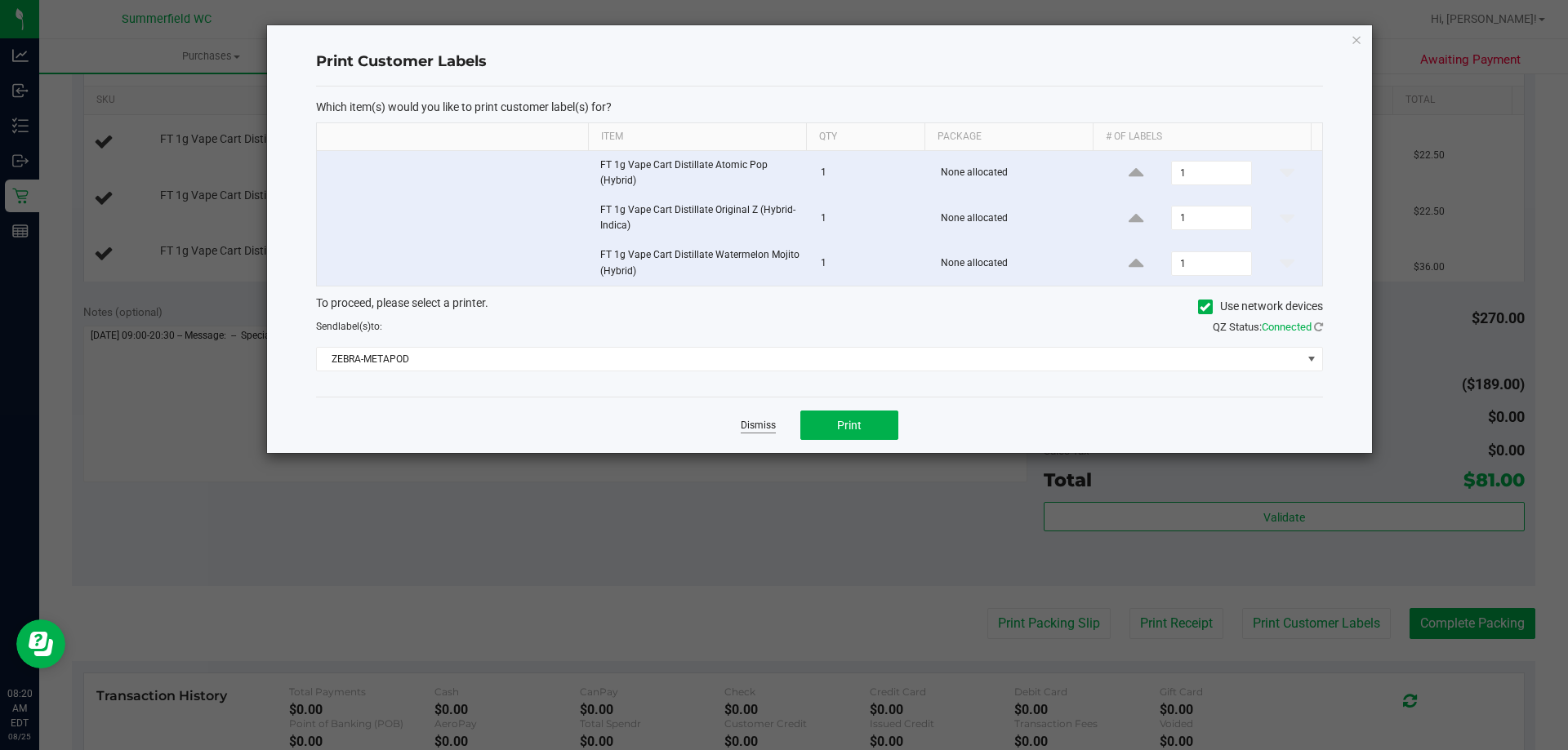
click at [752, 429] on link "Dismiss" at bounding box center [758, 426] width 35 height 14
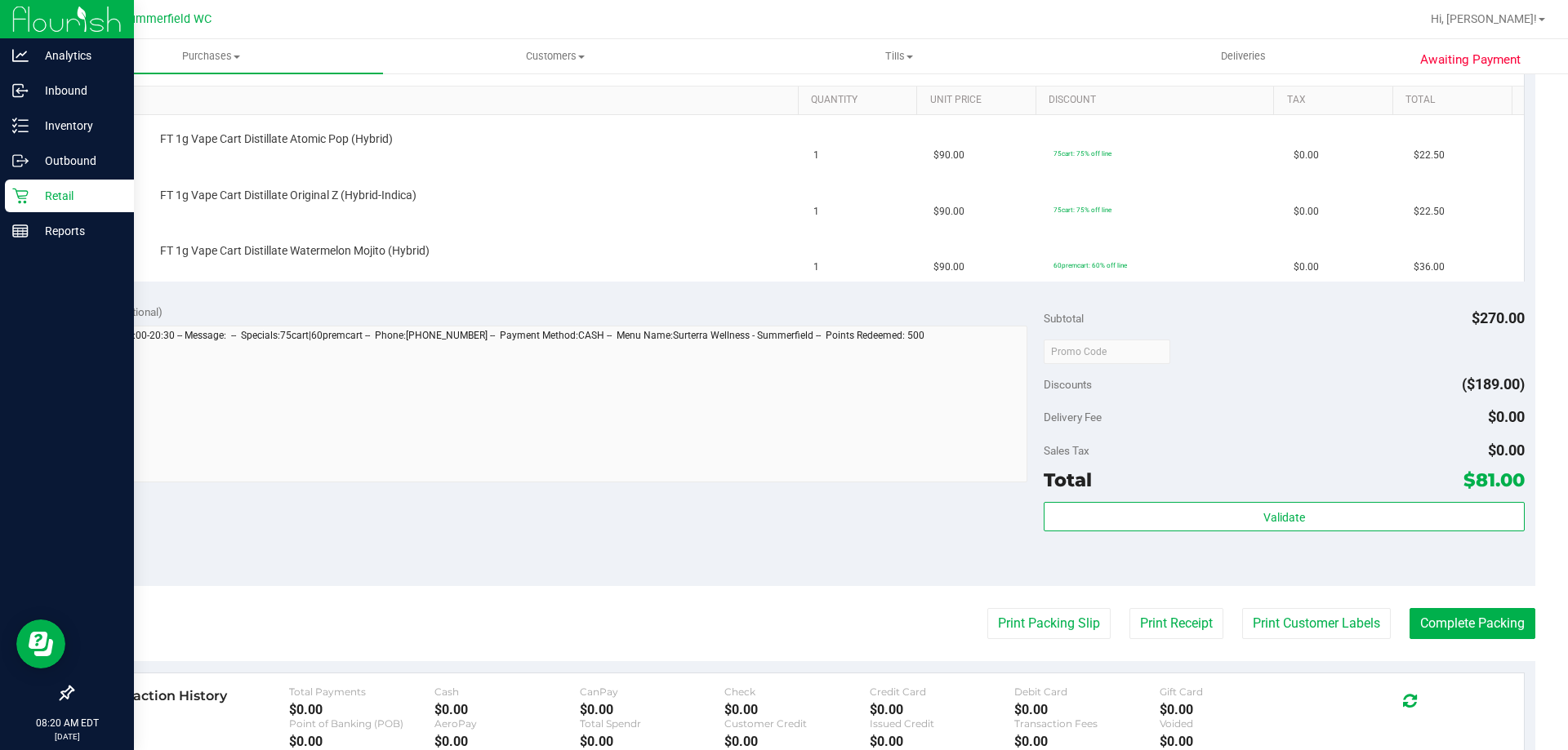
drag, startPoint x: 76, startPoint y: 196, endPoint x: 108, endPoint y: 177, distance: 37.2
click at [77, 197] on p "Retail" at bounding box center [77, 196] width 98 height 20
